Goal: Transaction & Acquisition: Purchase product/service

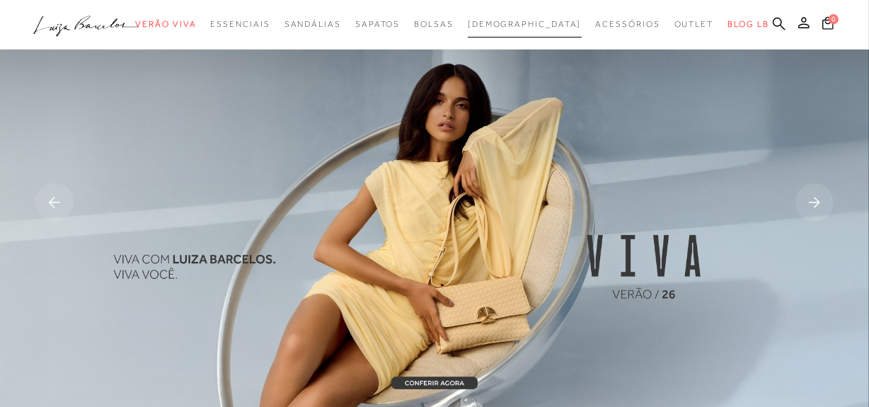
click at [518, 24] on span "[DEMOGRAPHIC_DATA]" at bounding box center [525, 24] width 114 height 10
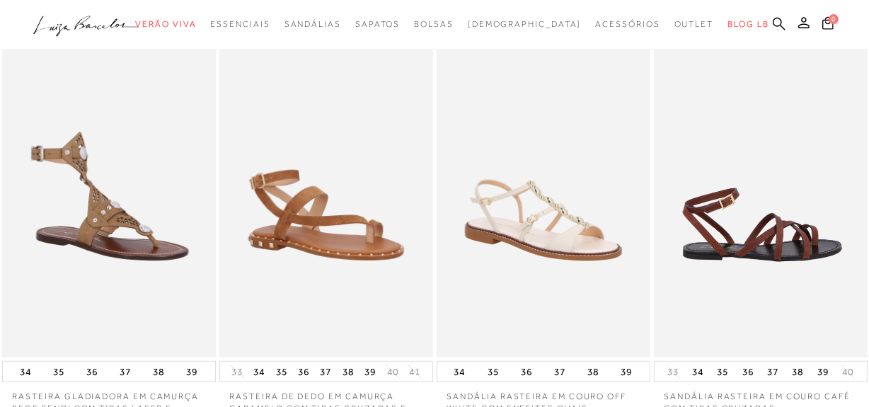
scroll to position [514, 0]
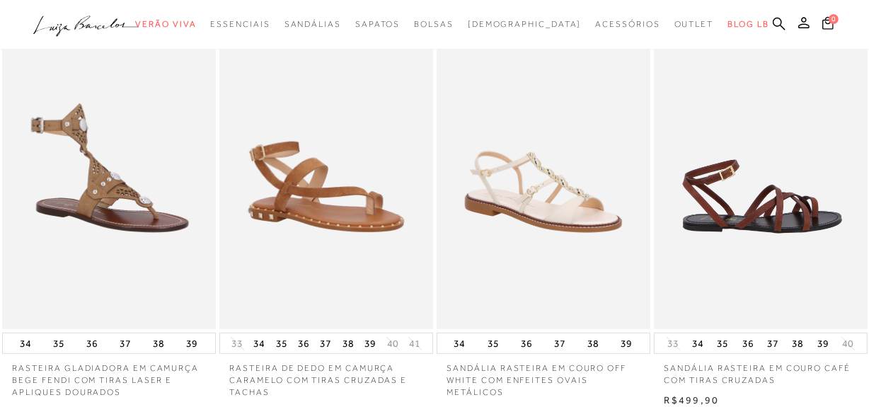
click at [776, 199] on img at bounding box center [761, 168] width 212 height 321
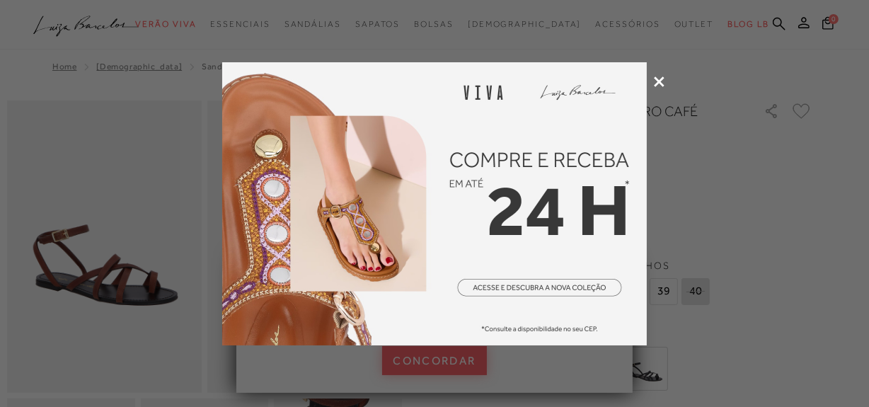
click at [659, 78] on icon at bounding box center [659, 81] width 11 height 11
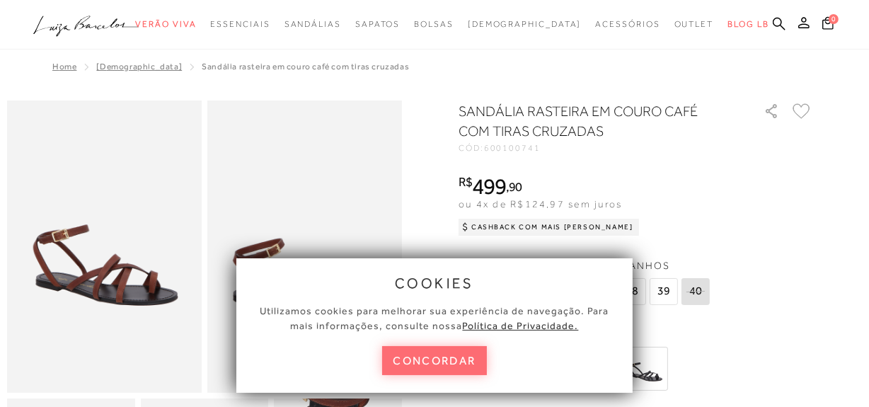
click at [462, 358] on button "concordar" at bounding box center [434, 360] width 105 height 29
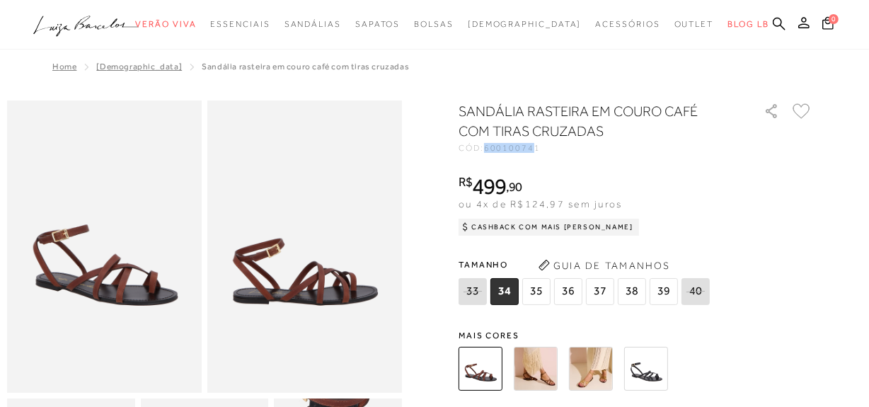
drag, startPoint x: 492, startPoint y: 149, endPoint x: 538, endPoint y: 142, distance: 46.5
click at [538, 143] on span "600100741" at bounding box center [512, 148] width 57 height 10
copy span "60010074"
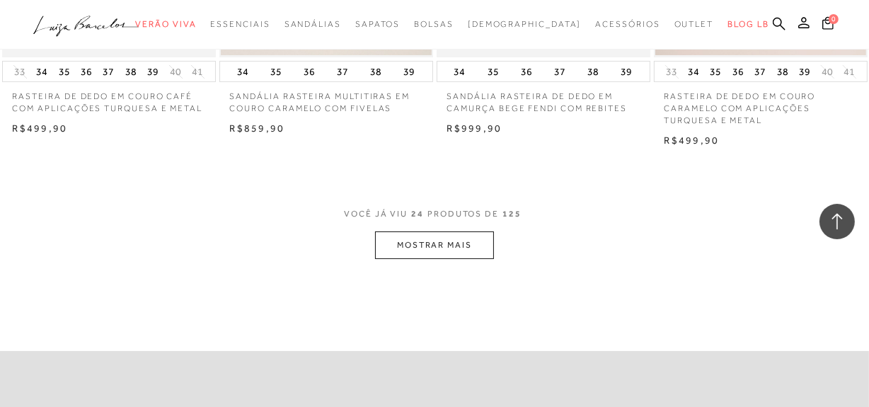
scroll to position [5016, 0]
